Goal: Information Seeking & Learning: Learn about a topic

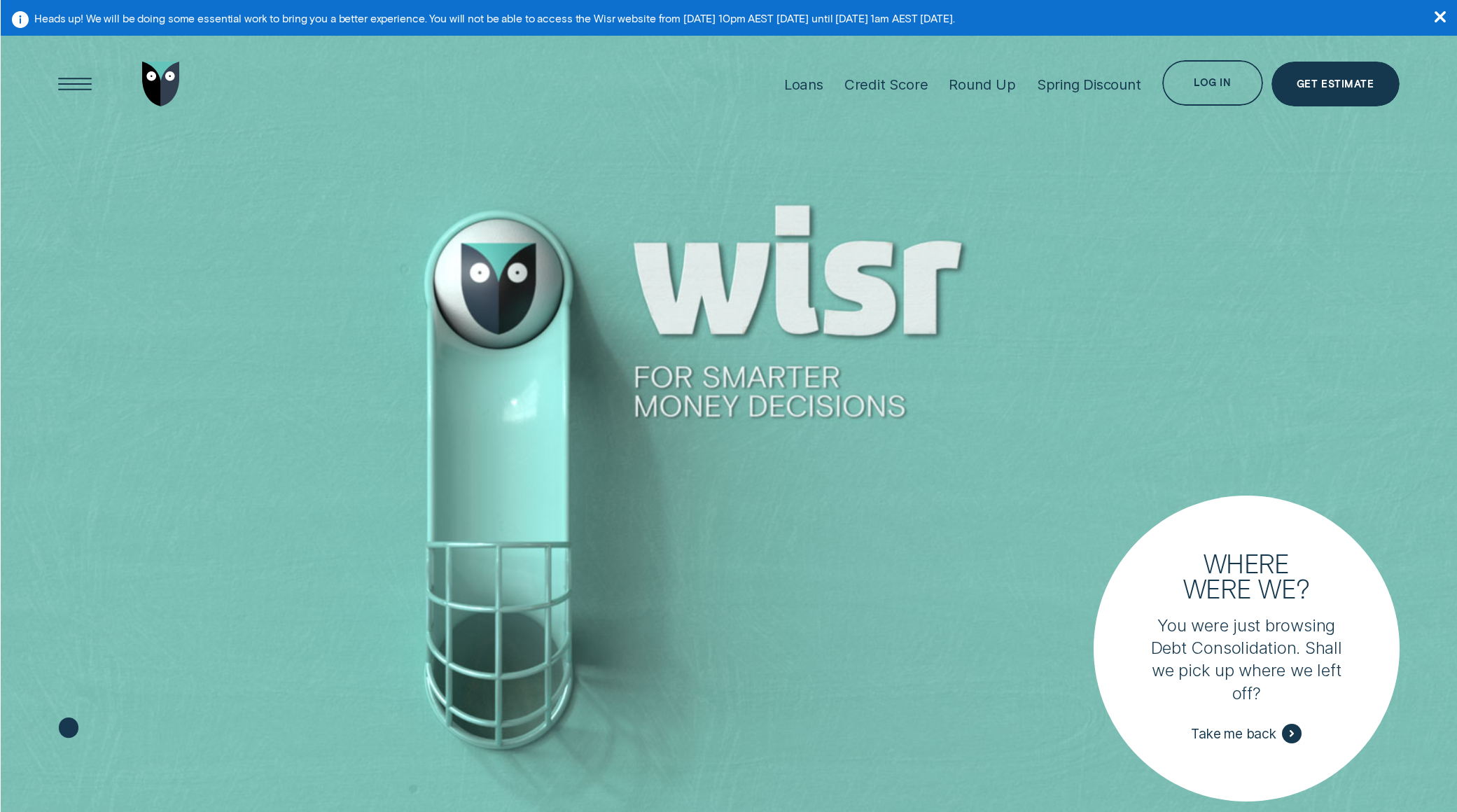
scroll to position [3, 0]
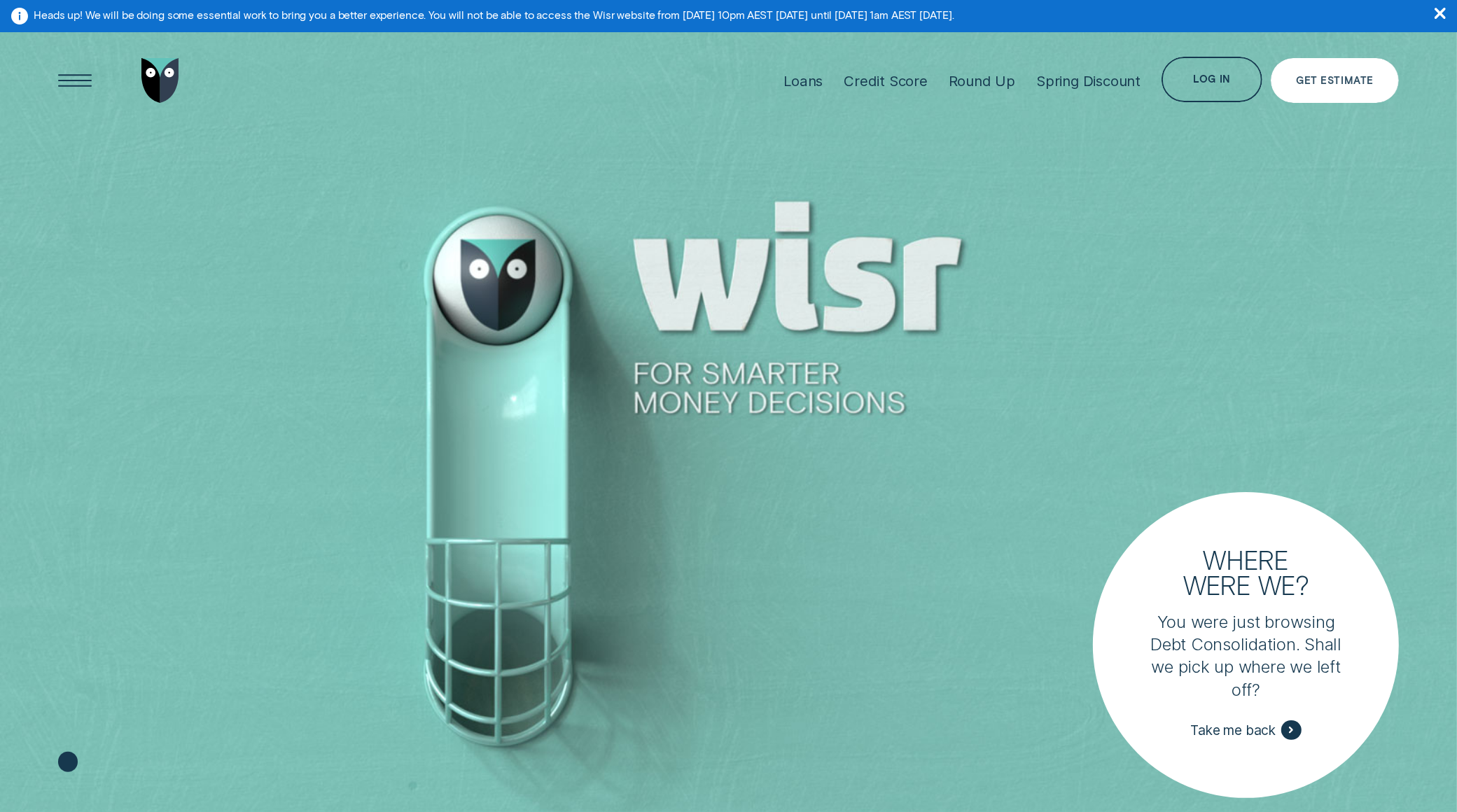
click at [1334, 86] on div "Get Estimate" at bounding box center [1335, 81] width 129 height 46
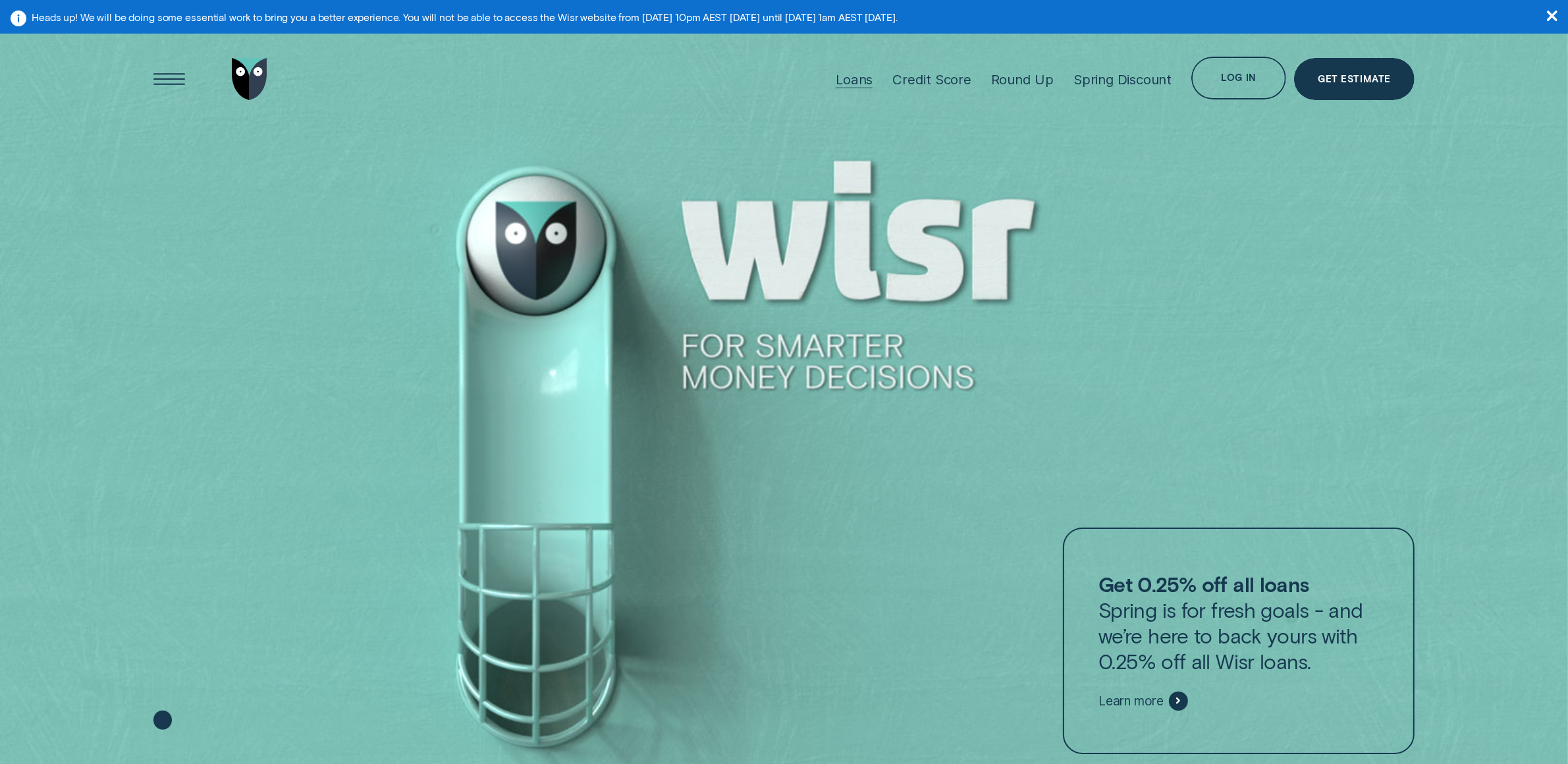
click at [853, 77] on div "Loans" at bounding box center [854, 79] width 37 height 16
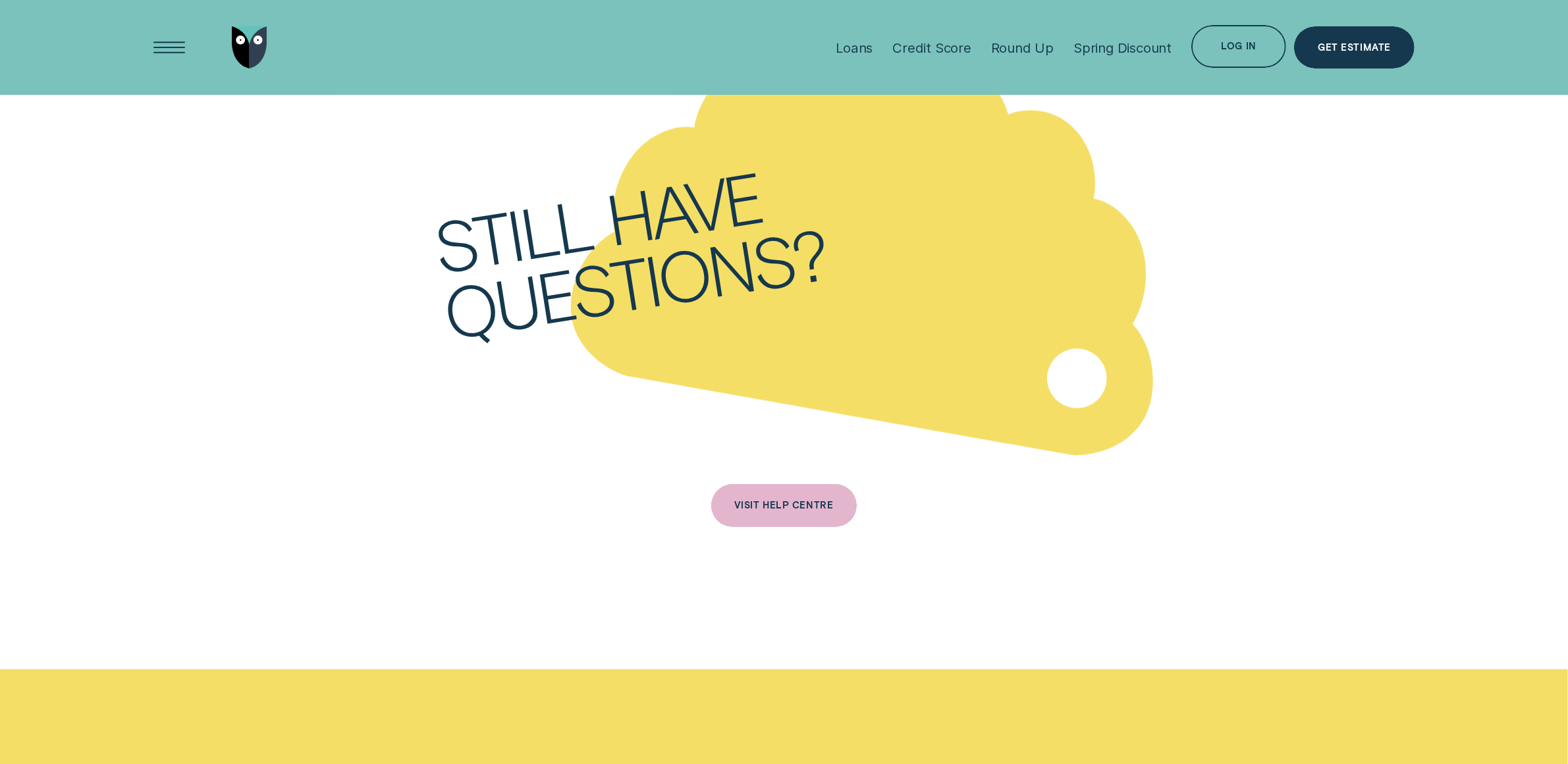
scroll to position [4536, 0]
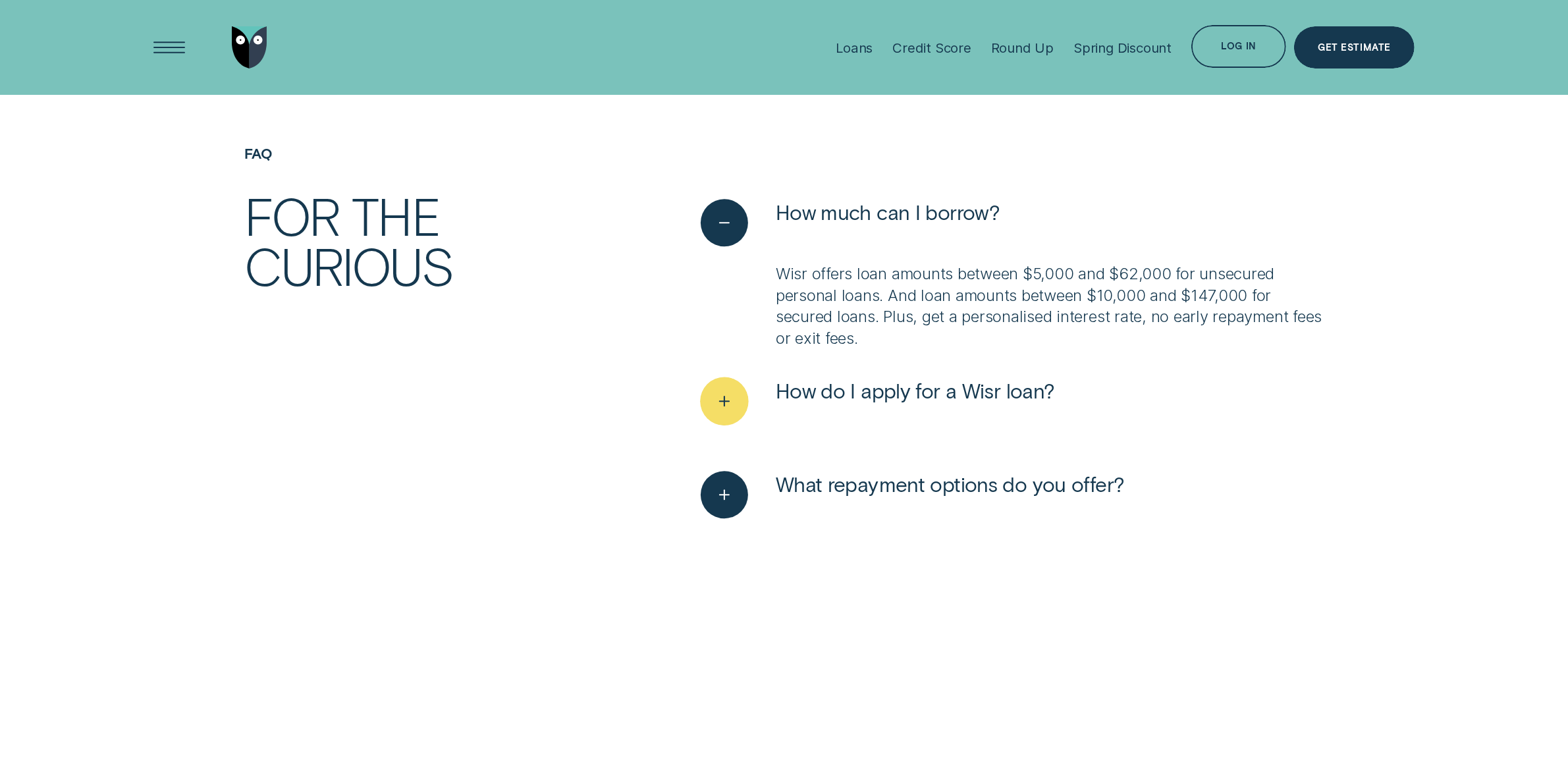
click at [881, 386] on span "How do I apply for a Wisr loan?" at bounding box center [915, 390] width 279 height 26
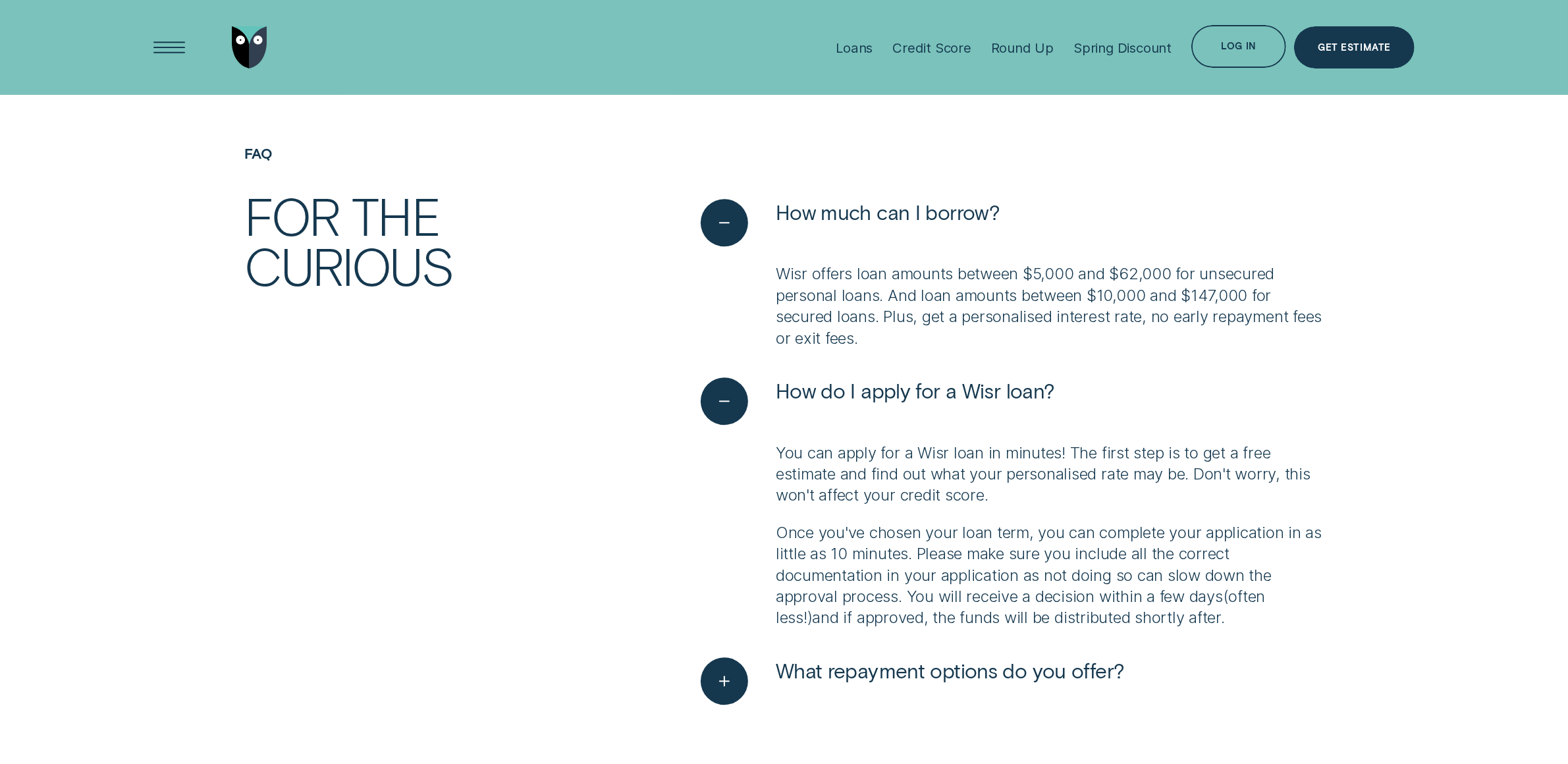
click at [922, 467] on p "You can apply for a Wisr loan in minutes! The first step is to get a free estim…" at bounding box center [1049, 475] width 548 height 64
click at [950, 222] on span "How much can I borrow?" at bounding box center [887, 211] width 224 height 26
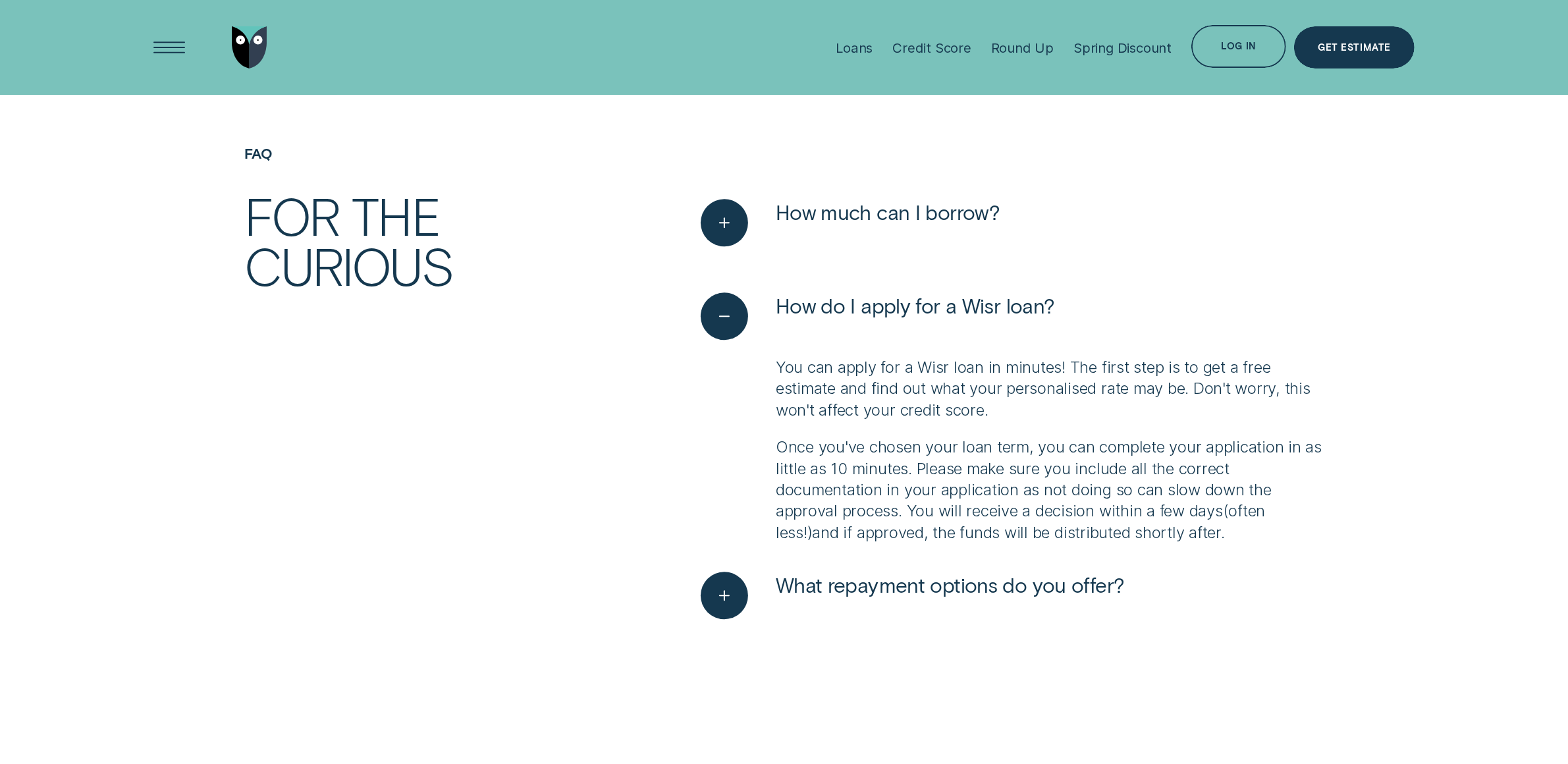
scroll to position [0, 0]
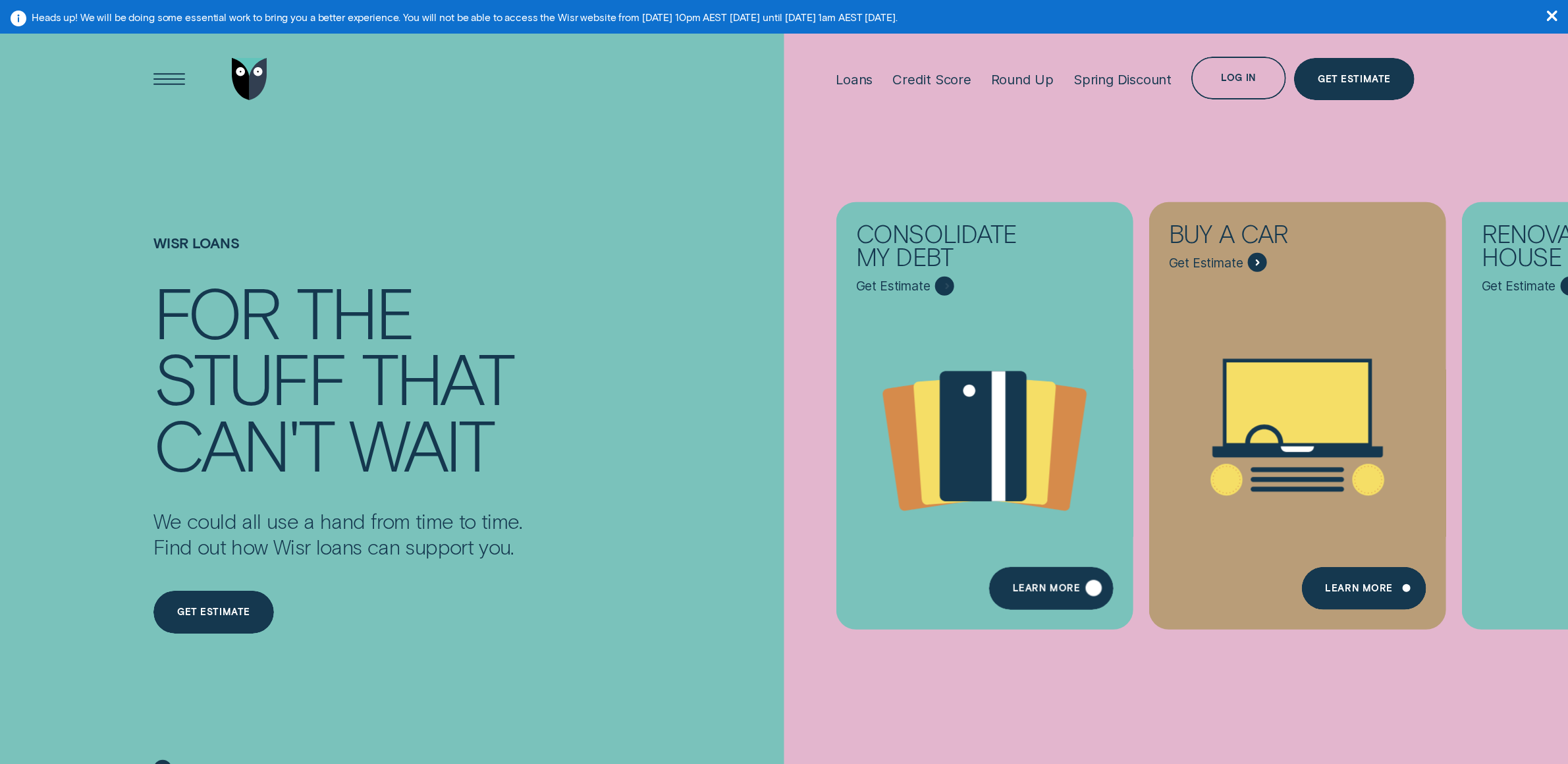
click at [1049, 590] on div "Learn more" at bounding box center [1045, 590] width 67 height 9
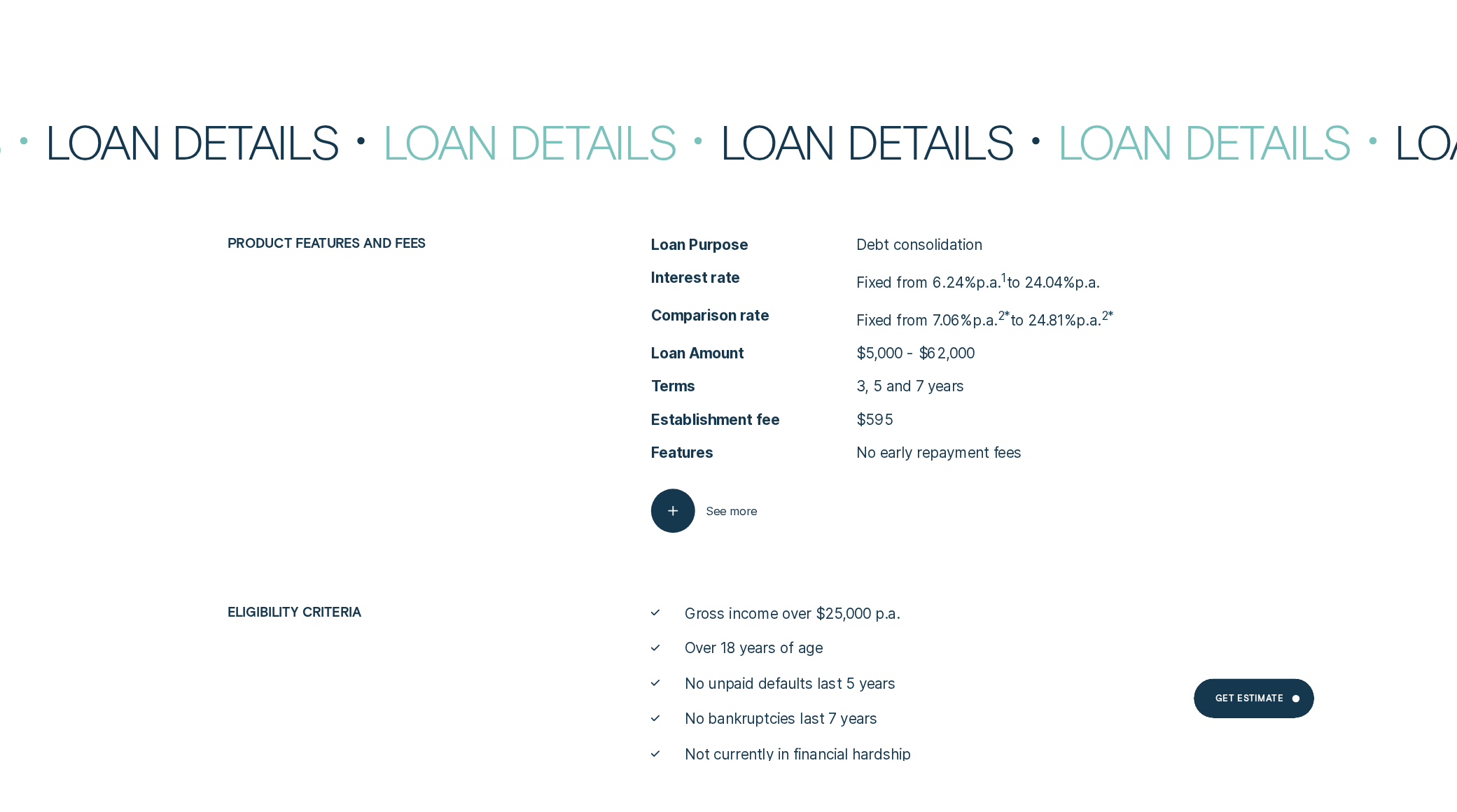
scroll to position [7328, 0]
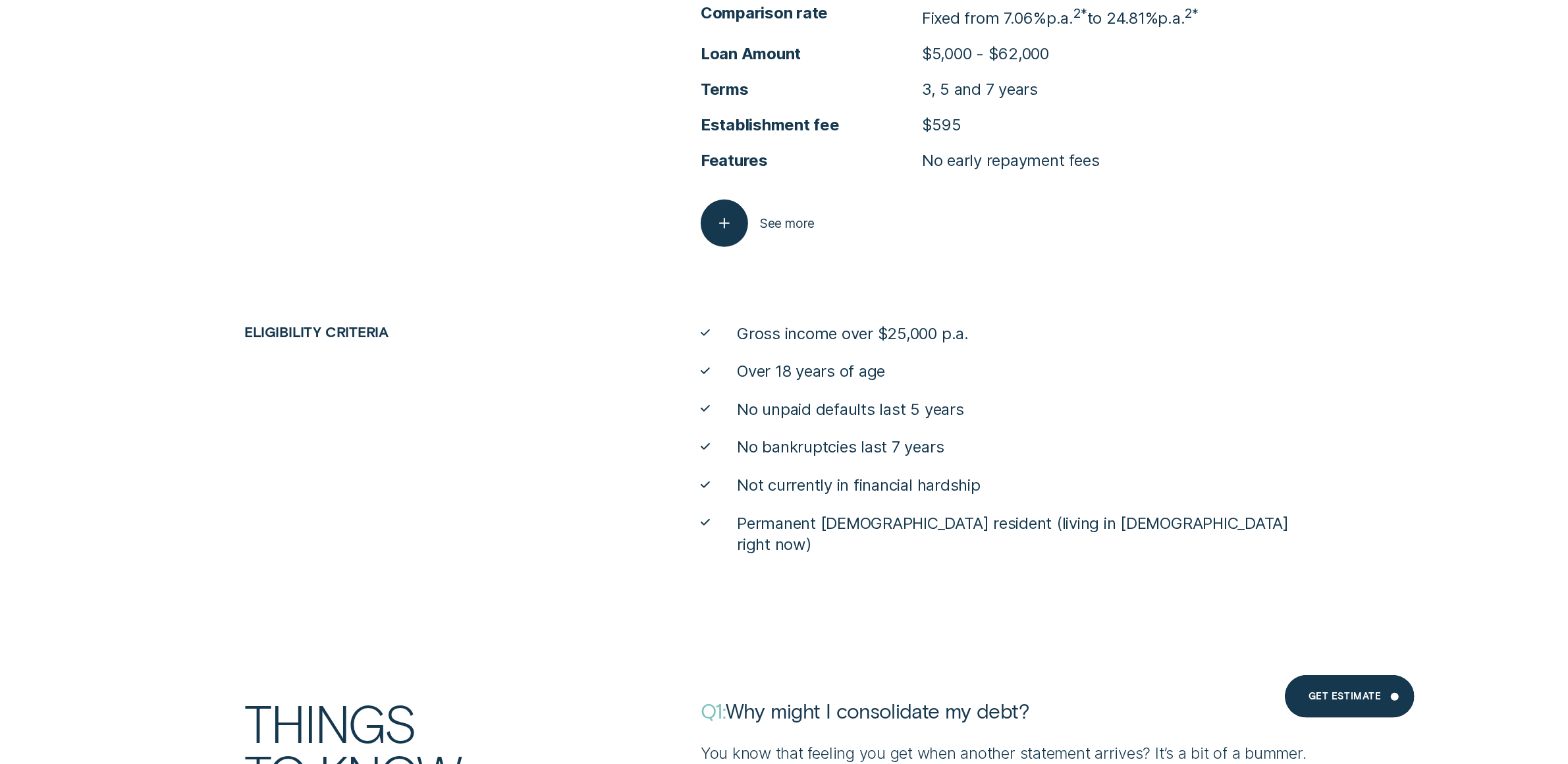
click at [999, 530] on span "Permanent Australian resident (living in Australia right now)" at bounding box center [1030, 535] width 586 height 43
click at [1185, 527] on li "Permanent Australian resident (living in Australia right now)" at bounding box center [1012, 535] width 623 height 43
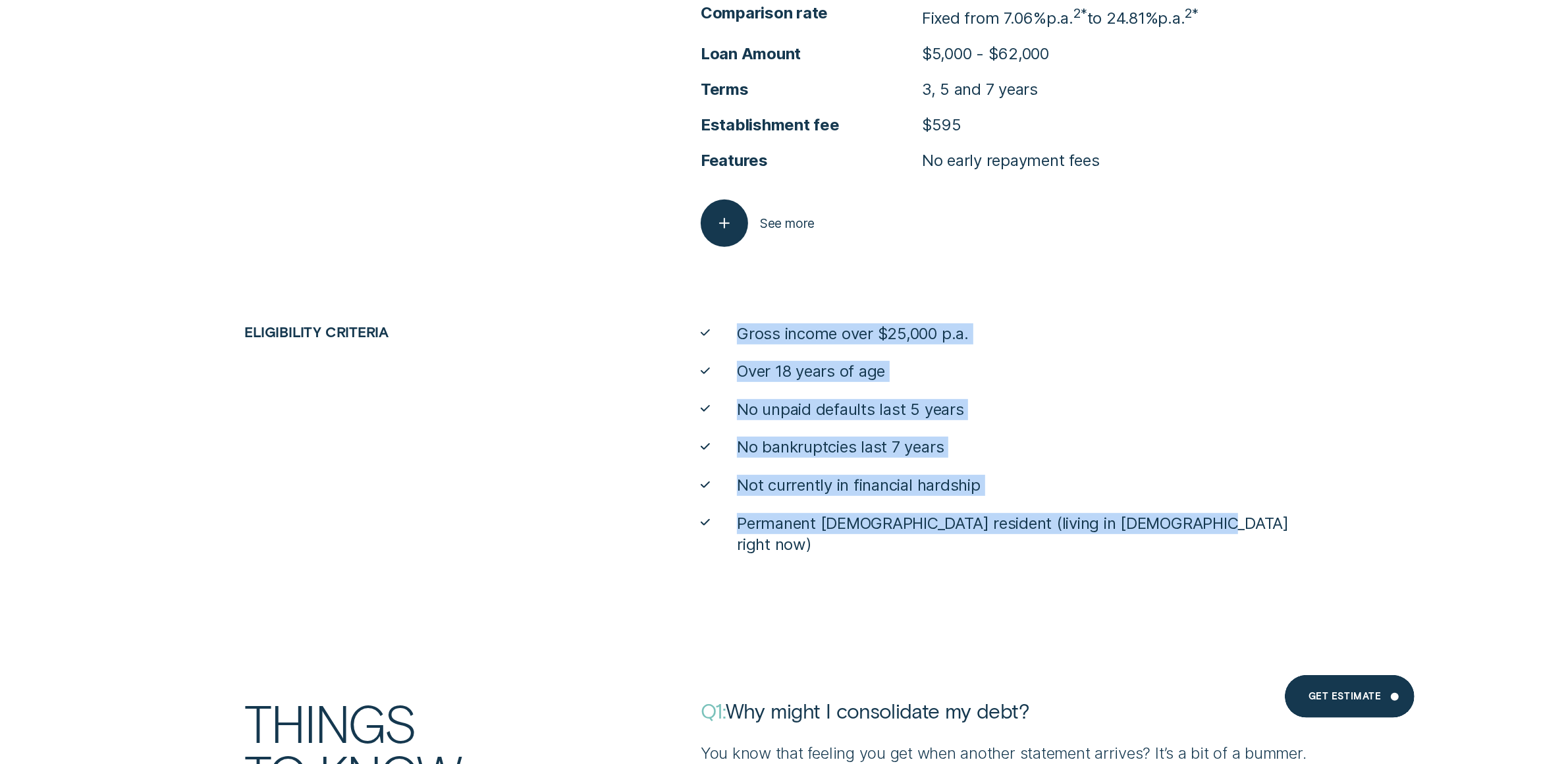
drag, startPoint x: 1196, startPoint y: 524, endPoint x: 713, endPoint y: 315, distance: 526.3
click at [713, 315] on div "Product features and fees Loan Purpose Debt consolidation Interest rate Fixed f…" at bounding box center [784, 241] width 1366 height 630
copy ul "Gross income over $25,000 p.a. Over 18 years of age No unpaid defaults last 5 y…"
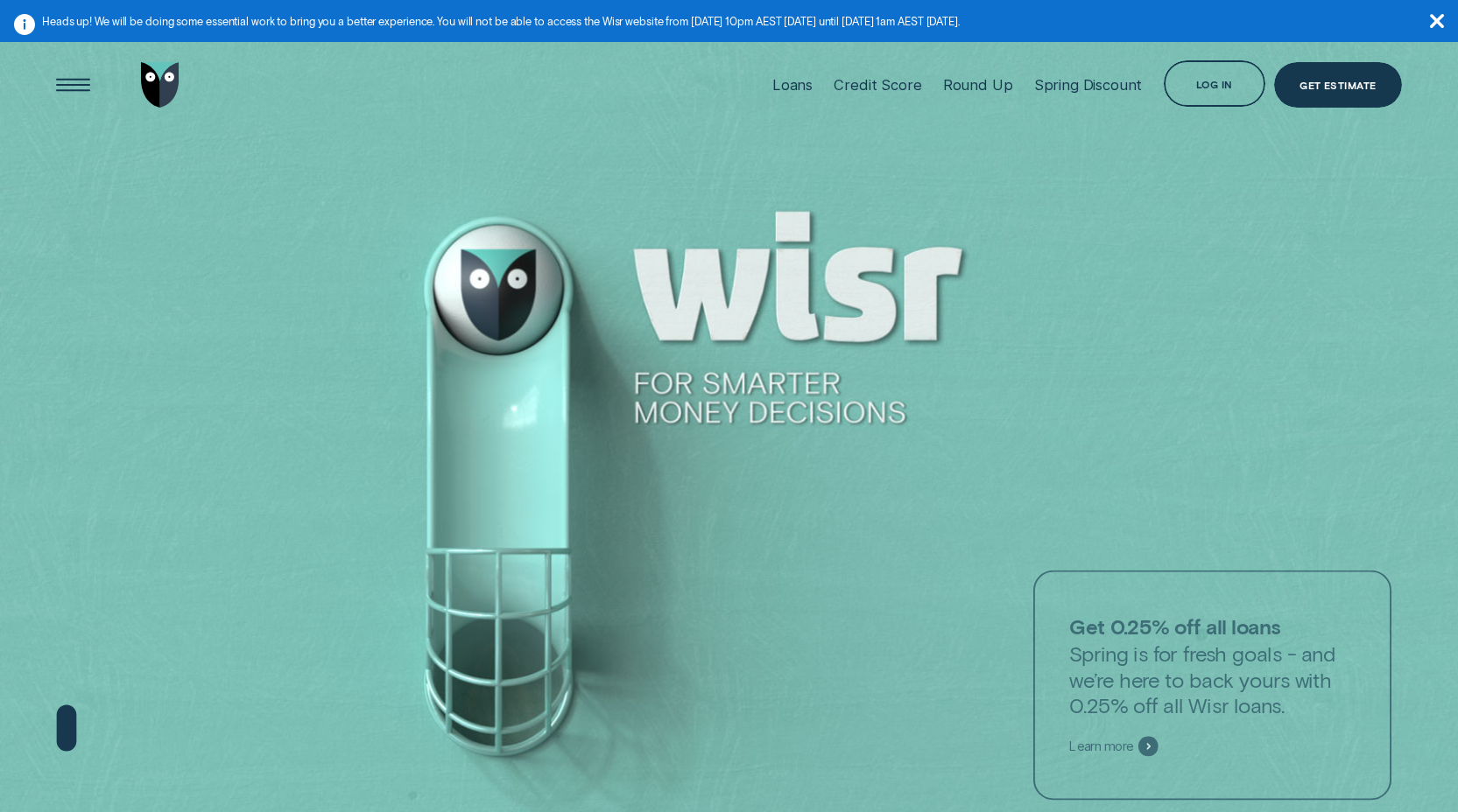
click at [1336, 76] on div "Get Estimate" at bounding box center [1338, 85] width 128 height 45
click at [1333, 100] on div "Get Estimate" at bounding box center [1338, 85] width 128 height 45
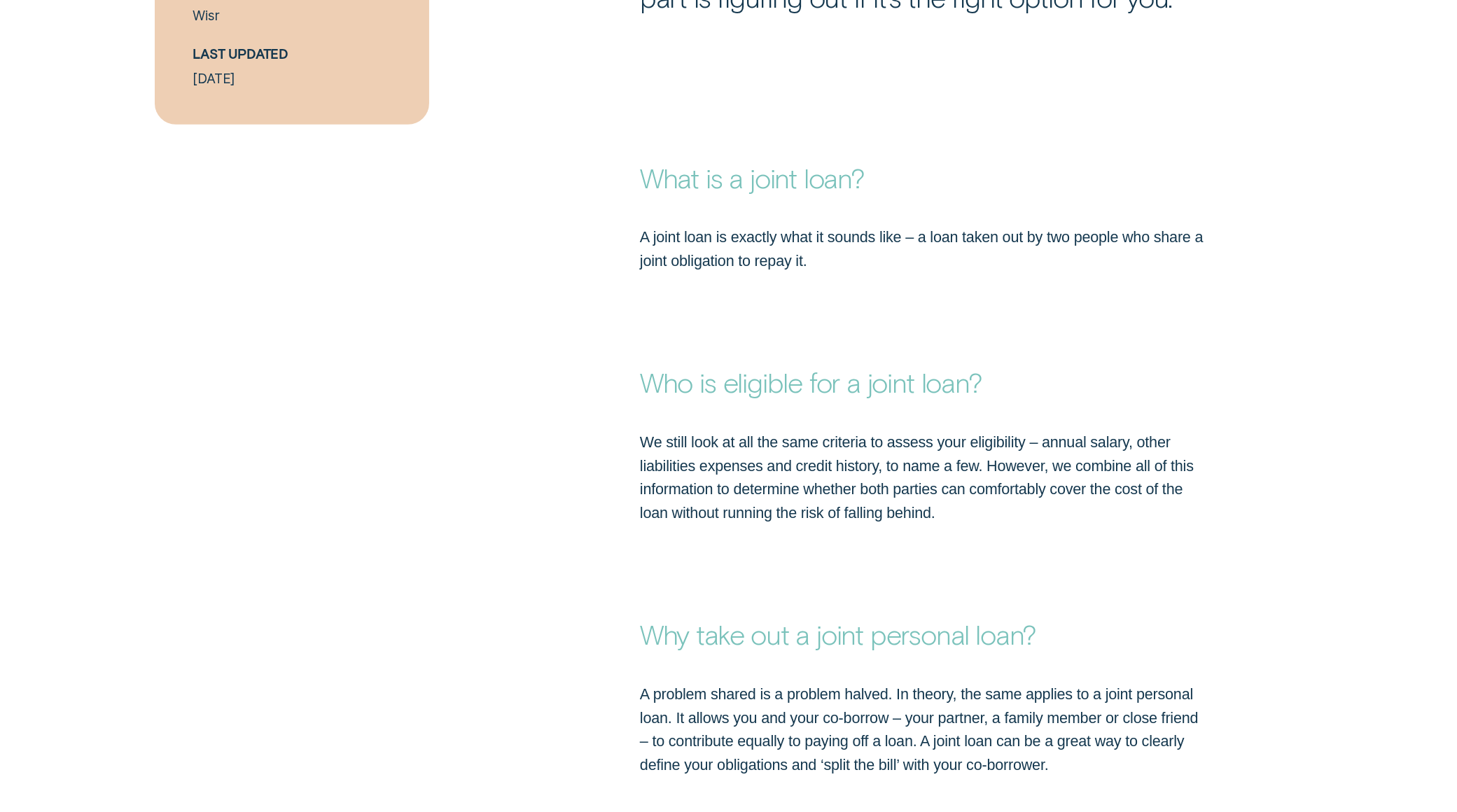
scroll to position [1255, 0]
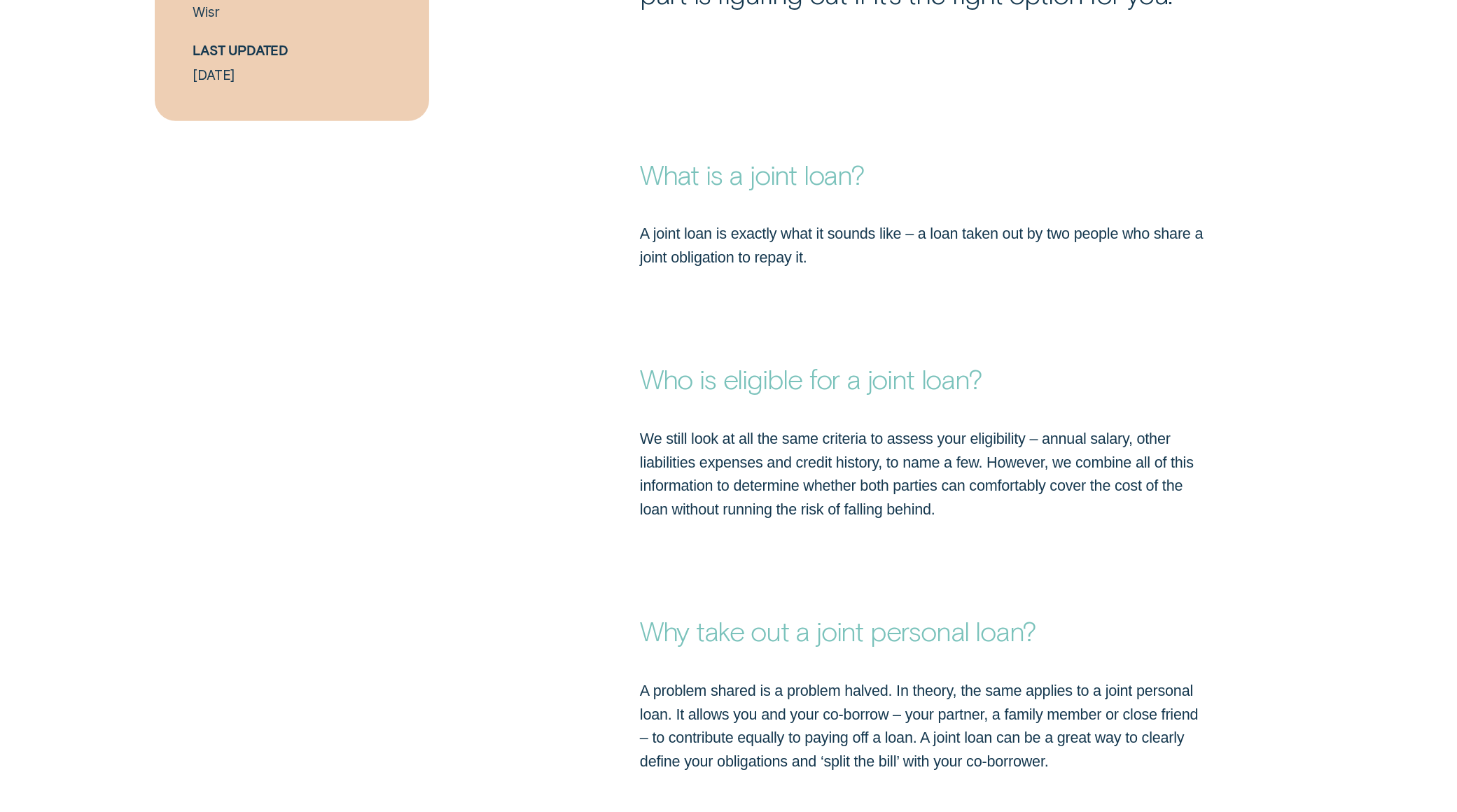
click at [870, 461] on p "We still look at all the same criteria to assess your eligibility – annual sala…" at bounding box center [922, 474] width 565 height 94
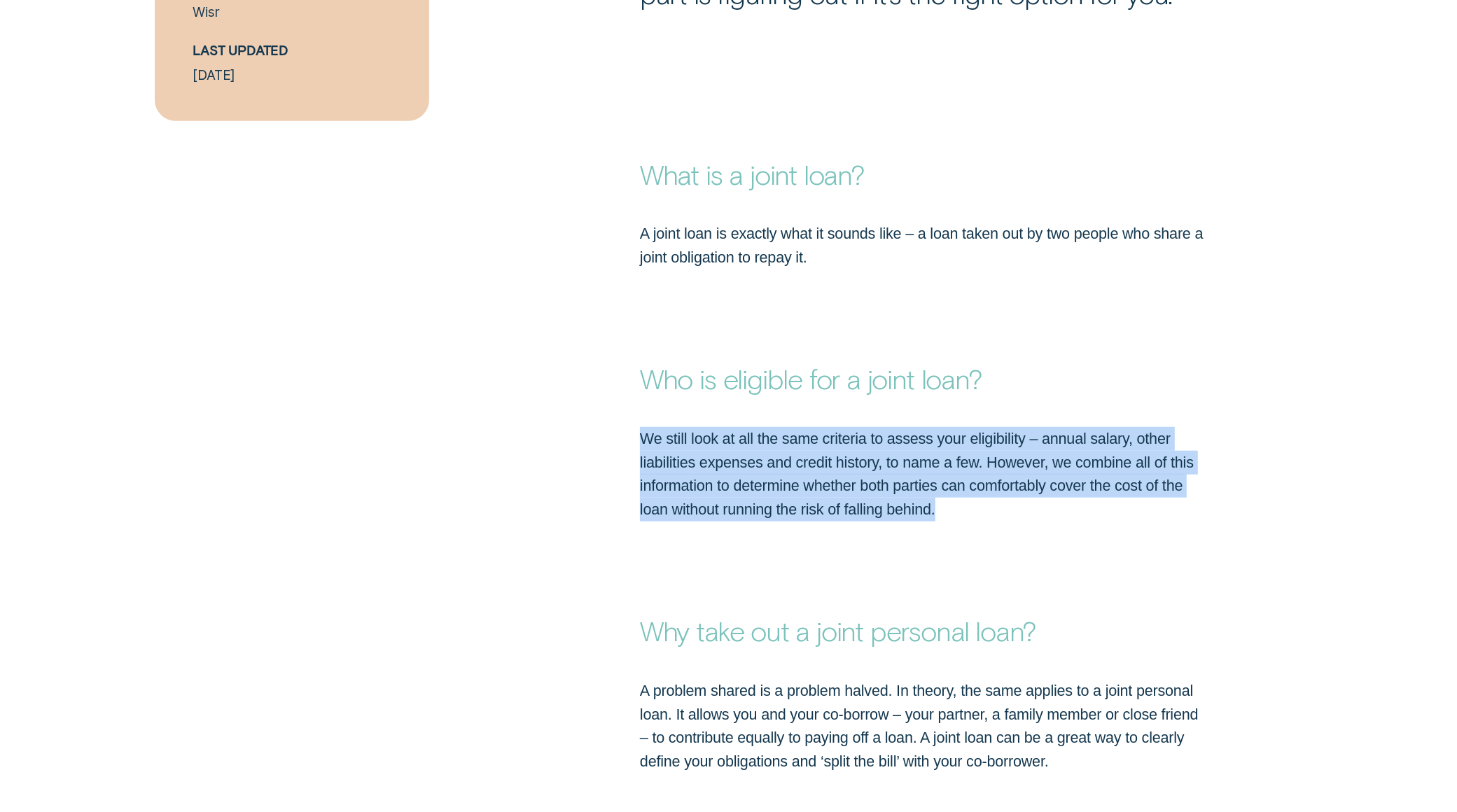
click at [870, 461] on p "We still look at all the same criteria to assess your eligibility – annual sala…" at bounding box center [922, 474] width 565 height 94
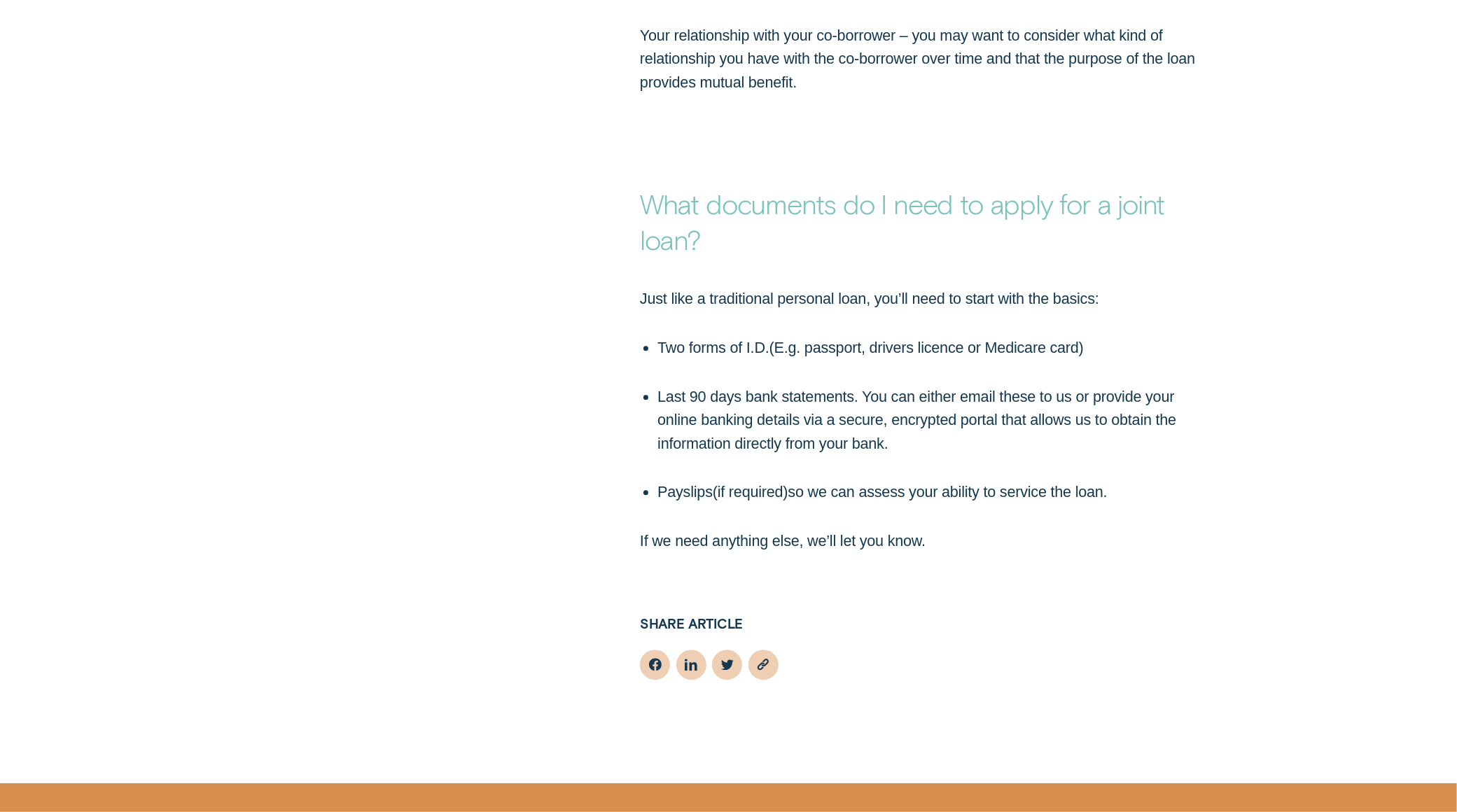
scroll to position [4121, 0]
